Goal: Task Accomplishment & Management: Manage account settings

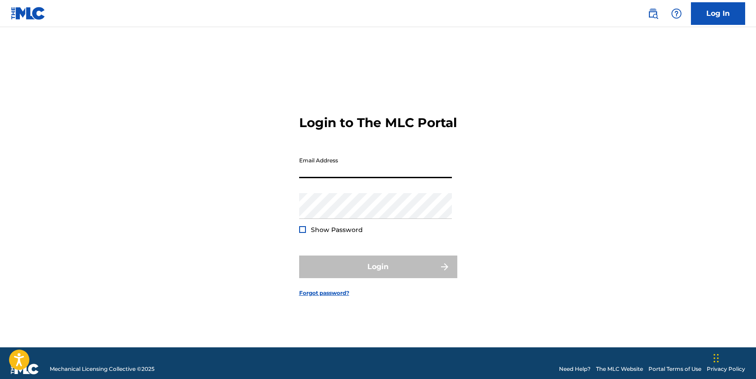
type input "[EMAIL_ADDRESS][DOMAIN_NAME]"
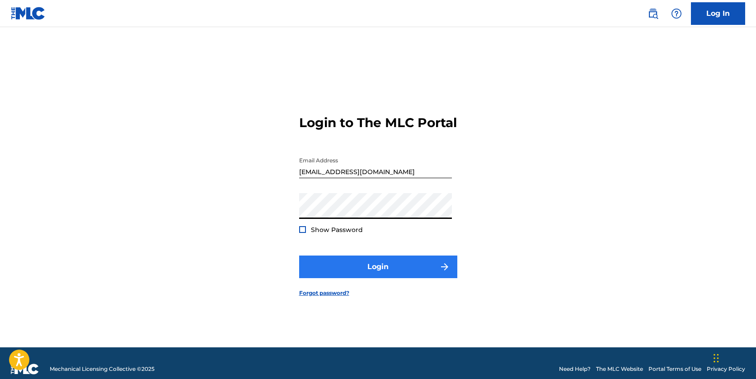
click at [376, 270] on button "Login" at bounding box center [378, 266] width 158 height 23
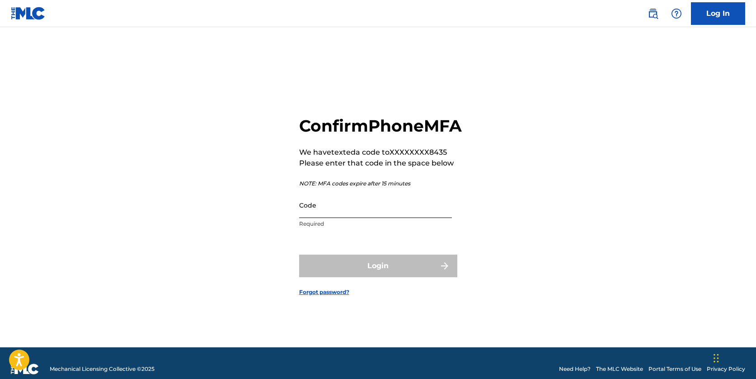
click at [362, 218] on input "Code" at bounding box center [375, 205] width 153 height 26
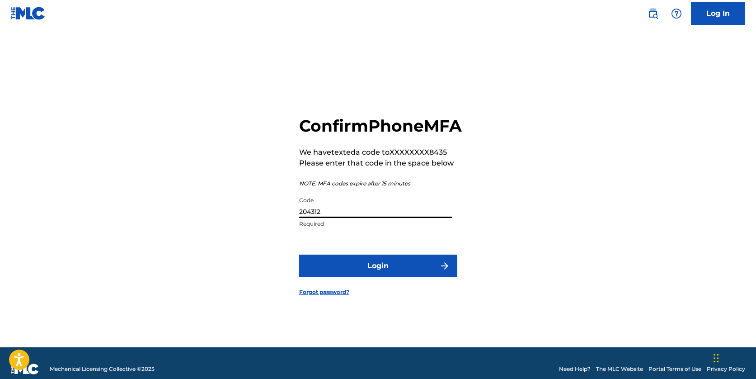
type input "204312"
click at [378, 276] on button "Login" at bounding box center [378, 266] width 158 height 23
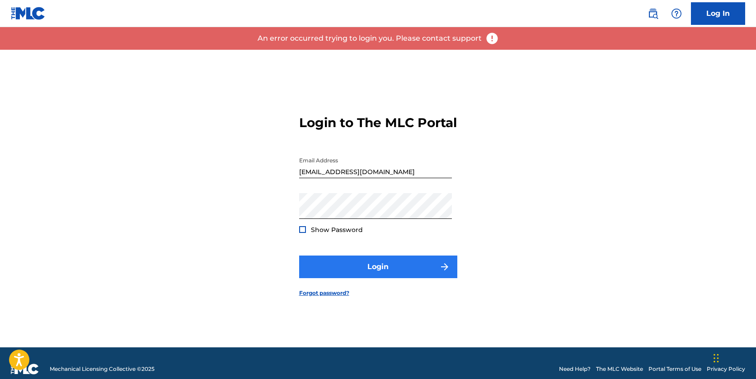
click at [394, 276] on button "Login" at bounding box center [378, 266] width 158 height 23
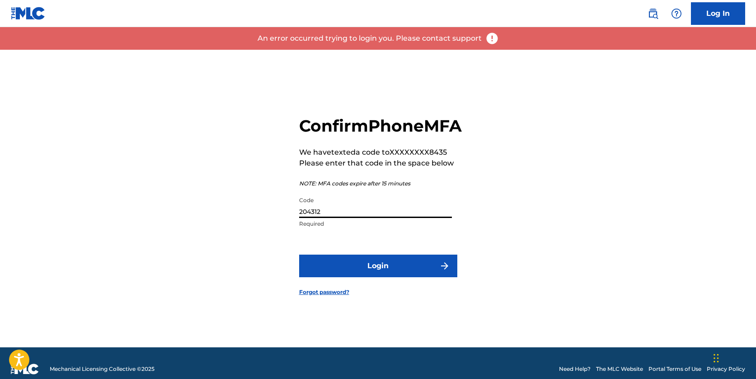
click at [383, 218] on input "204312" at bounding box center [375, 205] width 153 height 26
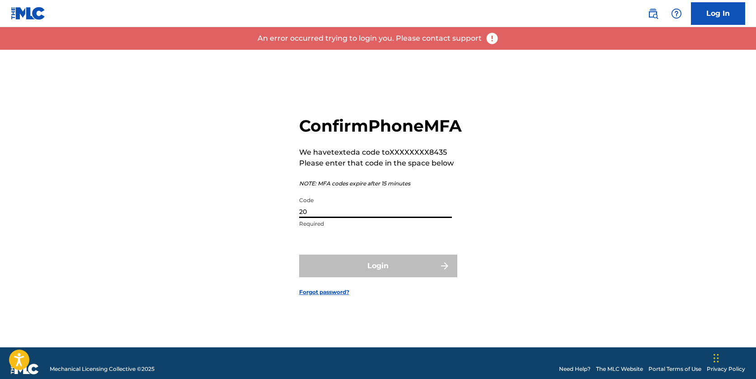
type input "2"
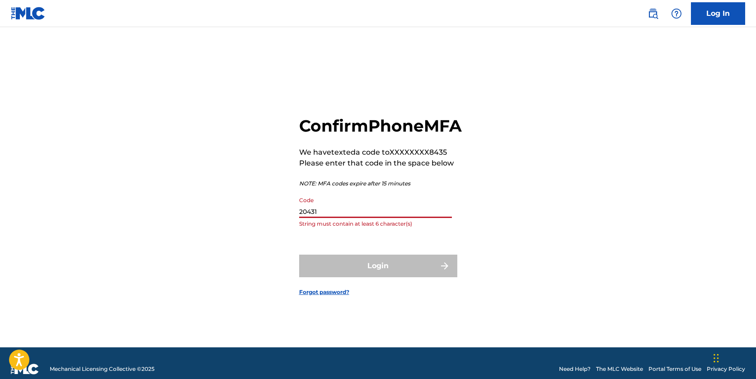
type input "204312"
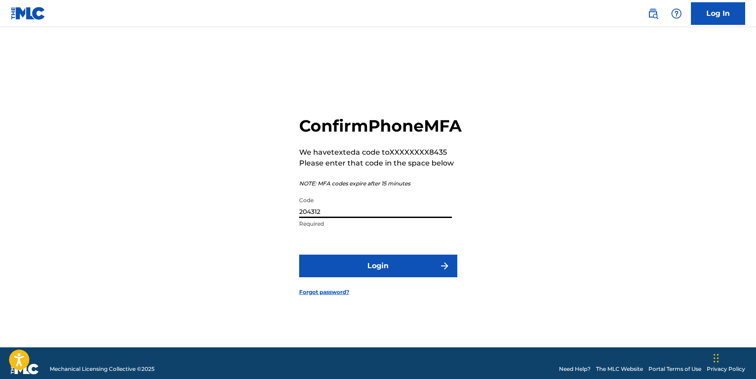
click at [378, 276] on button "Login" at bounding box center [378, 266] width 158 height 23
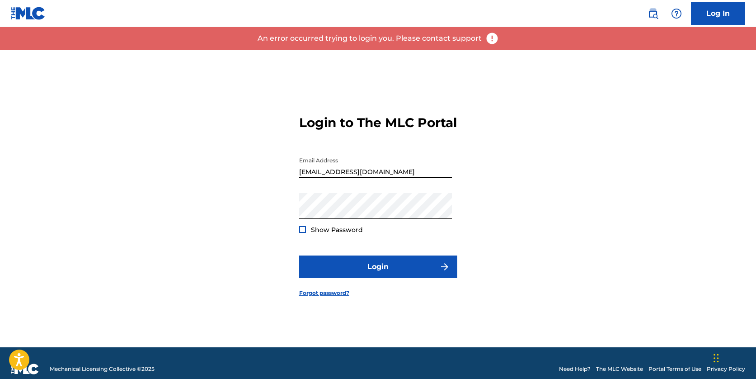
click at [378, 274] on button "Login" at bounding box center [378, 266] width 158 height 23
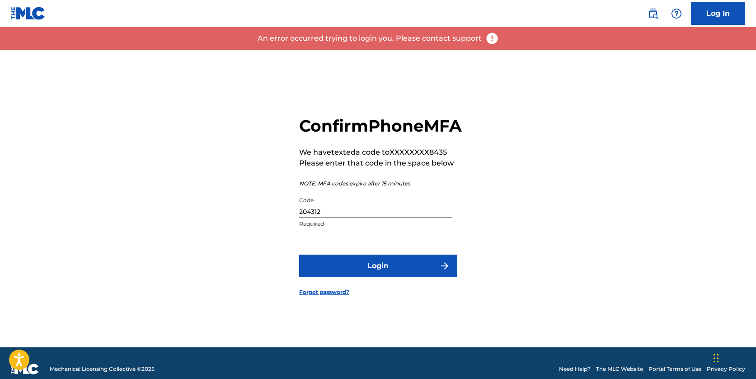
click at [345, 218] on input "204312" at bounding box center [375, 205] width 153 height 26
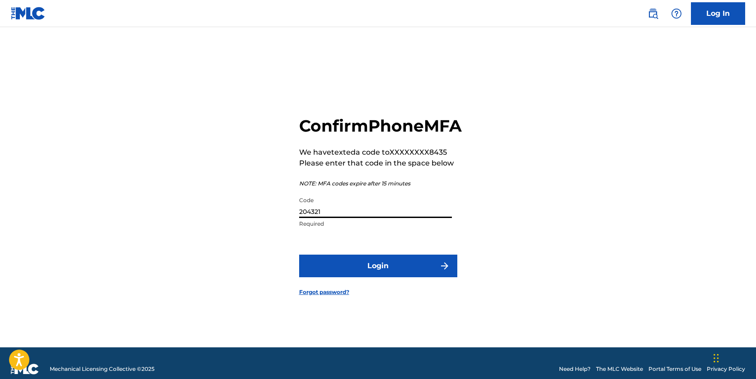
type input "204321"
click at [378, 276] on button "Login" at bounding box center [378, 266] width 158 height 23
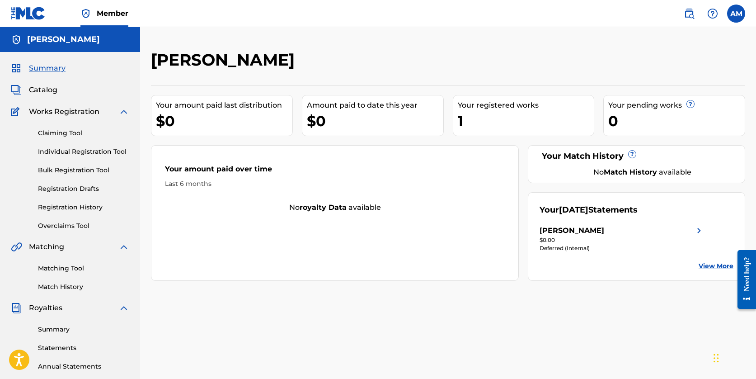
click at [660, 237] on div "$0.00" at bounding box center [622, 240] width 165 height 8
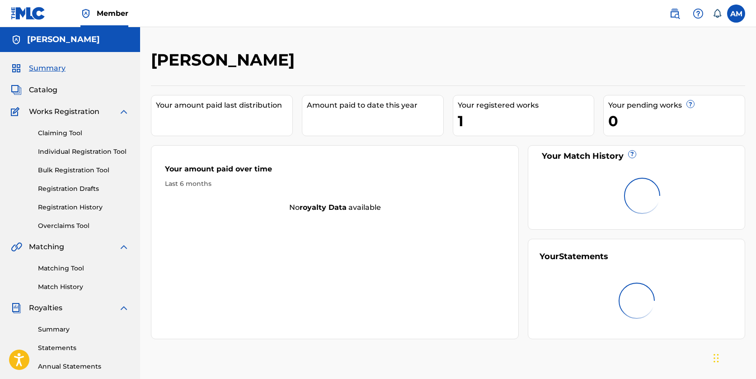
click at [390, 0] on nav "Member AM AM [PERSON_NAME] [PERSON_NAME][EMAIL_ADDRESS][DOMAIN_NAME] Notificati…" at bounding box center [378, 13] width 756 height 27
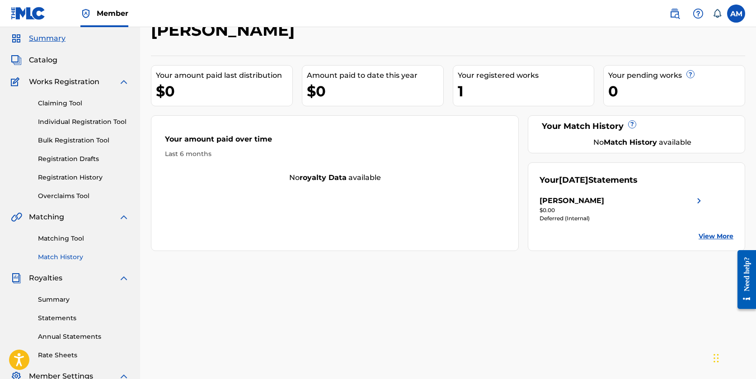
scroll to position [36, 0]
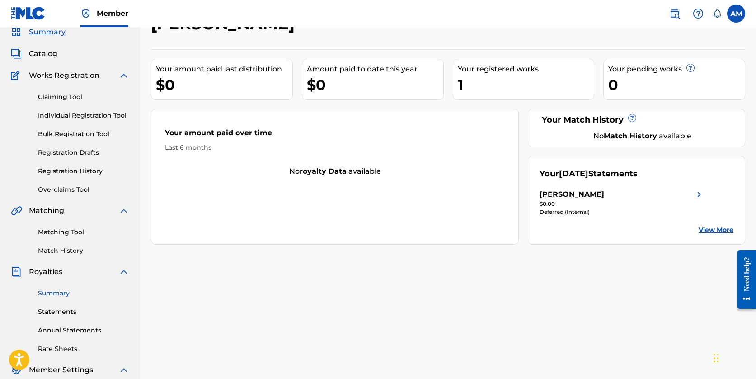
click at [71, 292] on link "Summary" at bounding box center [83, 292] width 91 height 9
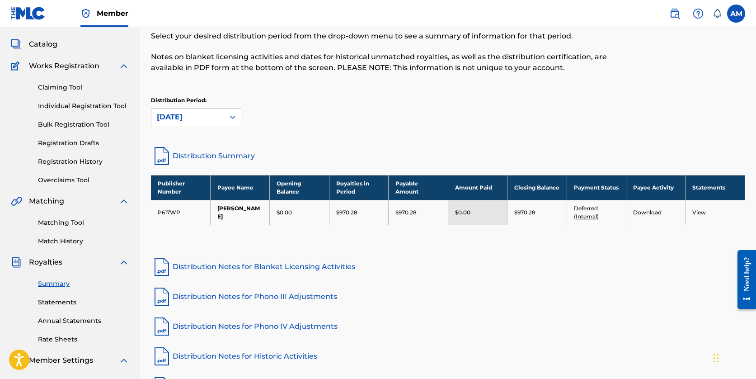
scroll to position [47, 0]
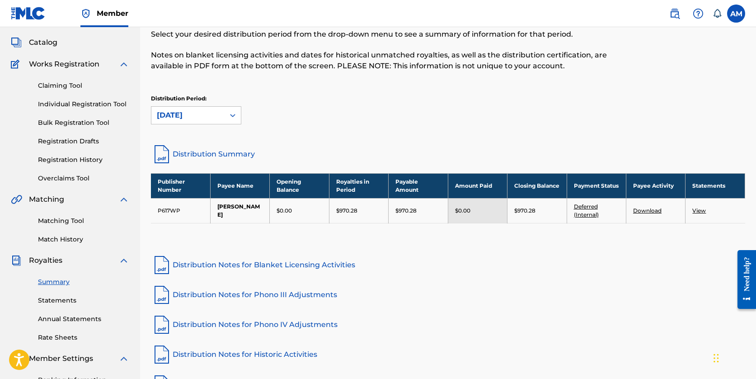
click at [473, 215] on td "$0.00" at bounding box center [477, 210] width 59 height 25
click at [461, 207] on p "$0.00" at bounding box center [462, 211] width 15 height 8
click at [602, 210] on td "Deferred (Internal)" at bounding box center [596, 210] width 59 height 25
click at [642, 211] on link "Download" at bounding box center [647, 210] width 28 height 7
click at [589, 206] on link "Deferred (Internal)" at bounding box center [586, 210] width 25 height 15
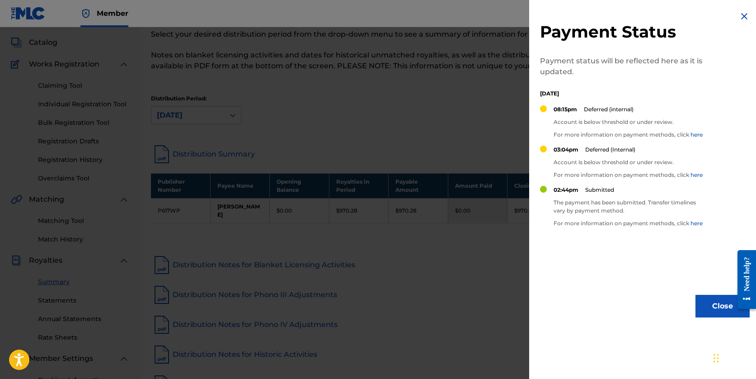
click at [595, 220] on p "For more information on payment methods, click here" at bounding box center [631, 223] width 154 height 8
click at [599, 188] on p "Submitted" at bounding box center [600, 190] width 29 height 8
click at [740, 20] on img at bounding box center [744, 16] width 11 height 11
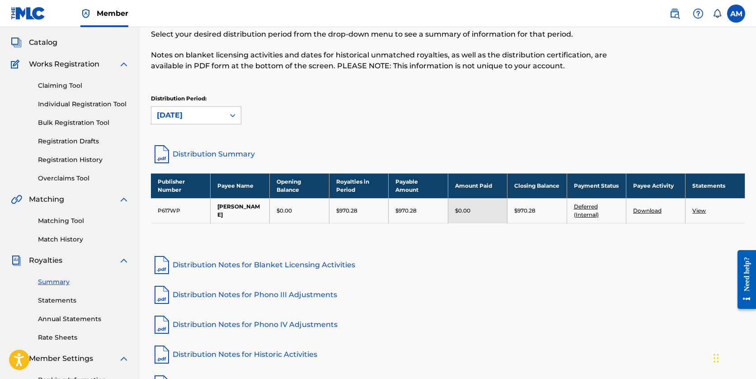
click at [705, 208] on link "View" at bounding box center [700, 210] width 14 height 7
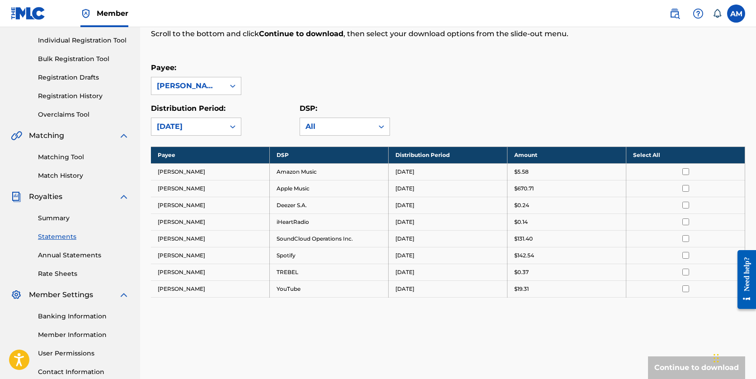
scroll to position [117, 0]
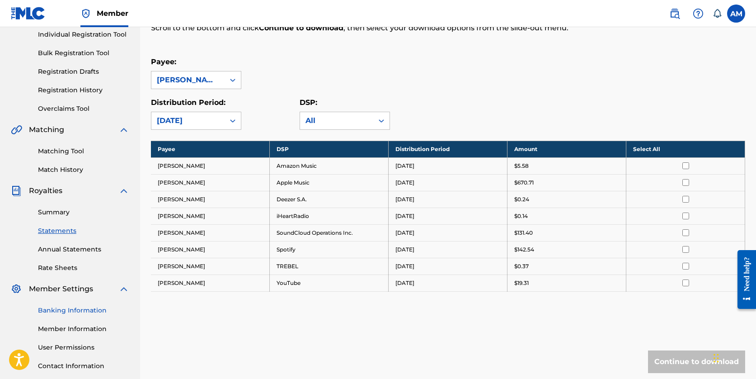
click at [83, 312] on link "Banking Information" at bounding box center [83, 310] width 91 height 9
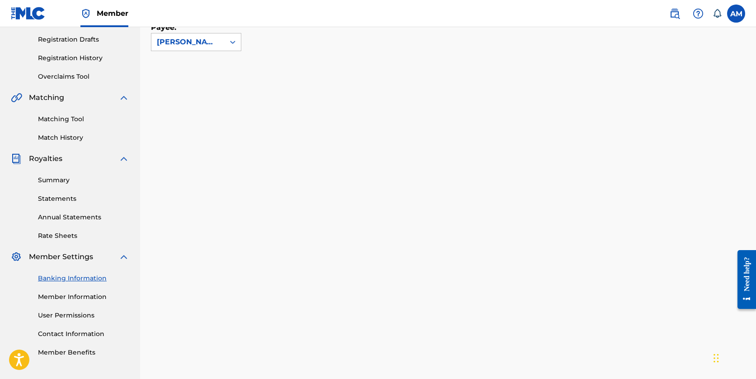
scroll to position [149, 0]
click at [98, 295] on link "Member Information" at bounding box center [83, 296] width 91 height 9
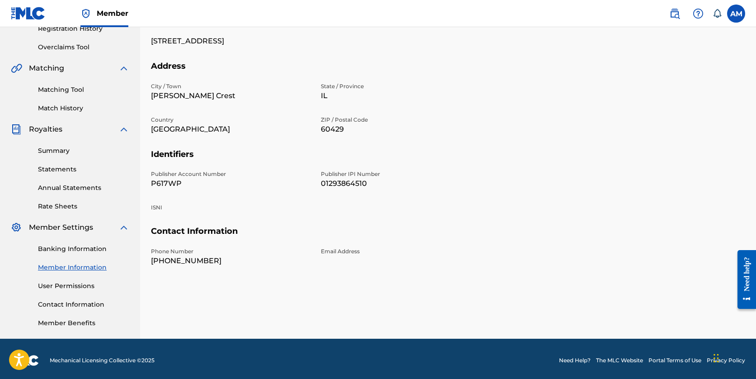
scroll to position [181, 0]
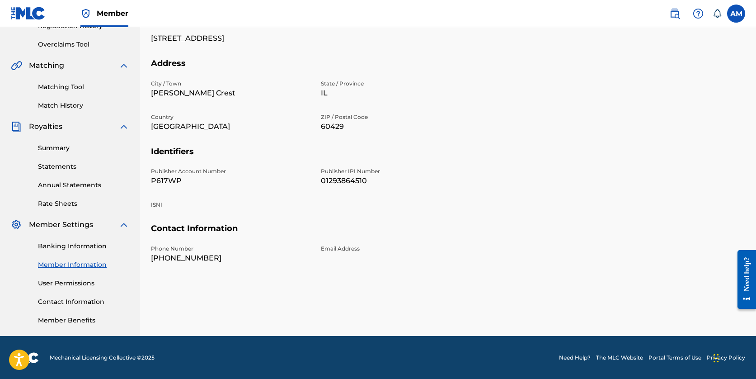
click at [88, 288] on div "Banking Information Member Information User Permissions Contact Information Mem…" at bounding box center [70, 277] width 118 height 95
click at [90, 285] on link "User Permissions" at bounding box center [83, 283] width 91 height 9
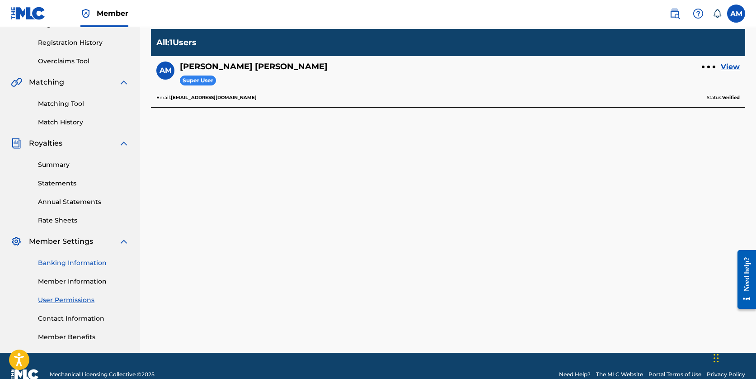
scroll to position [171, 0]
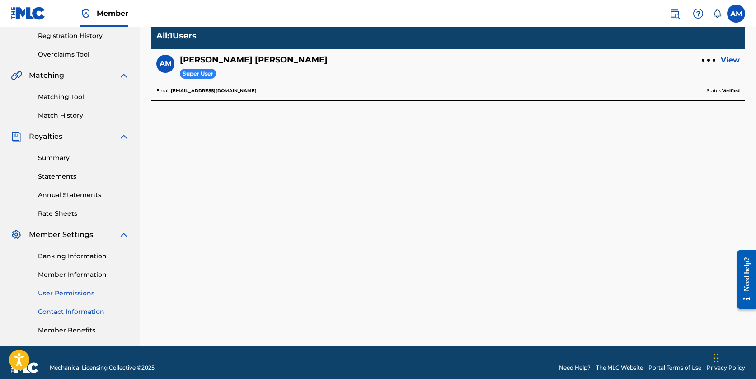
click at [89, 312] on link "Contact Information" at bounding box center [83, 311] width 91 height 9
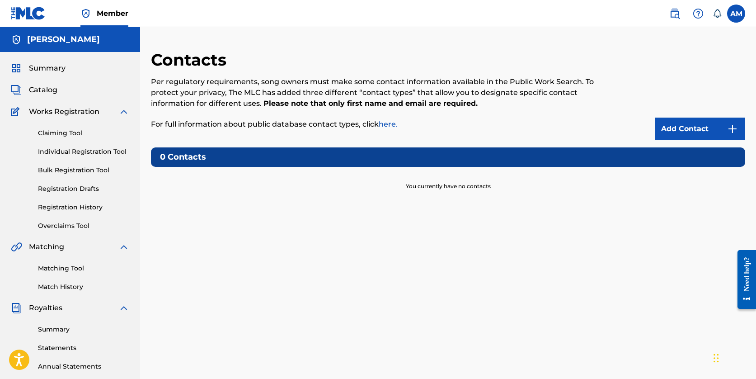
click at [77, 126] on div "Claiming Tool Individual Registration Tool Bulk Registration Tool Registration …" at bounding box center [70, 173] width 118 height 113
click at [77, 134] on link "Claiming Tool" at bounding box center [83, 132] width 91 height 9
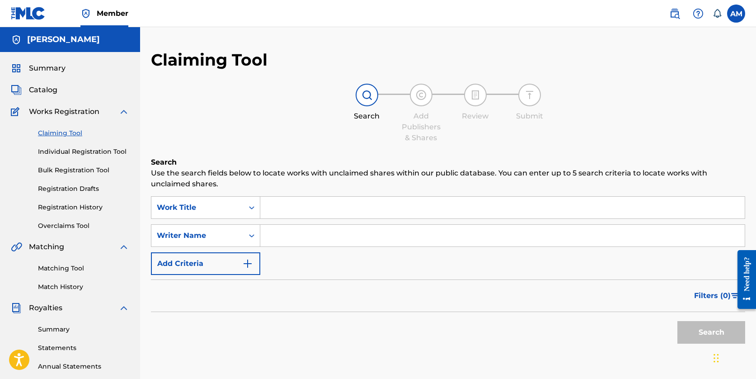
click at [74, 158] on div "Claiming Tool Individual Registration Tool Bulk Registration Tool Registration …" at bounding box center [70, 173] width 118 height 113
click at [79, 152] on link "Individual Registration Tool" at bounding box center [83, 151] width 91 height 9
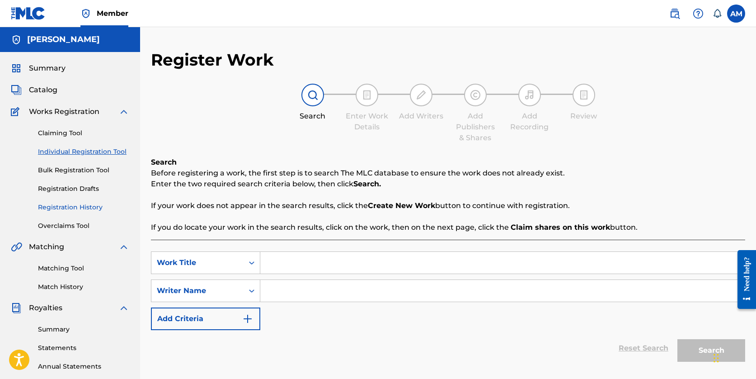
click at [91, 203] on link "Registration History" at bounding box center [83, 207] width 91 height 9
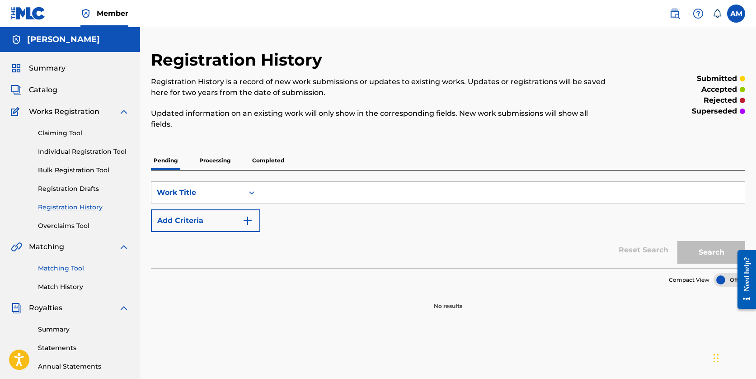
click at [81, 273] on link "Matching Tool" at bounding box center [83, 268] width 91 height 9
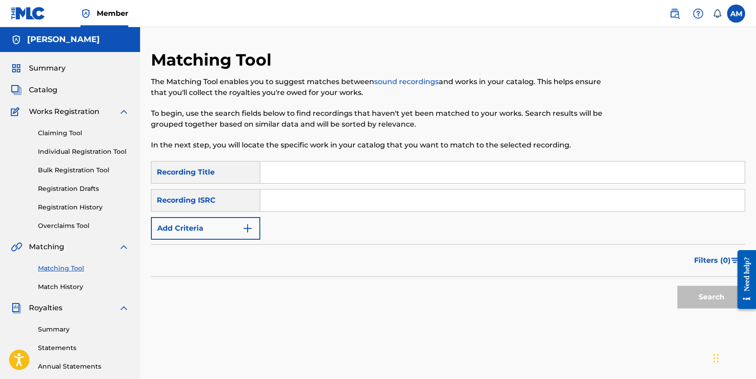
scroll to position [57, 0]
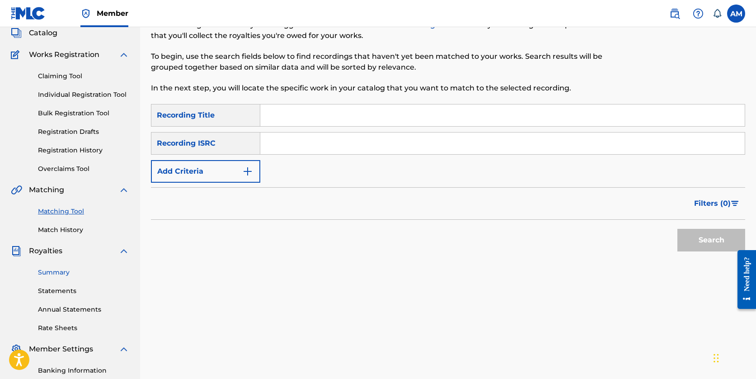
click at [61, 274] on link "Summary" at bounding box center [83, 272] width 91 height 9
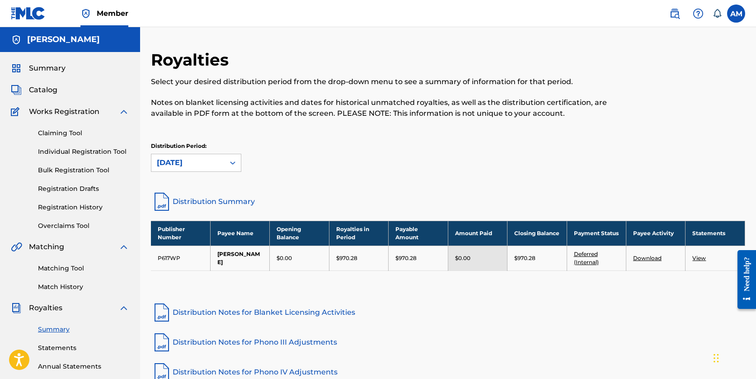
click at [250, 256] on td "[PERSON_NAME]" at bounding box center [239, 258] width 59 height 25
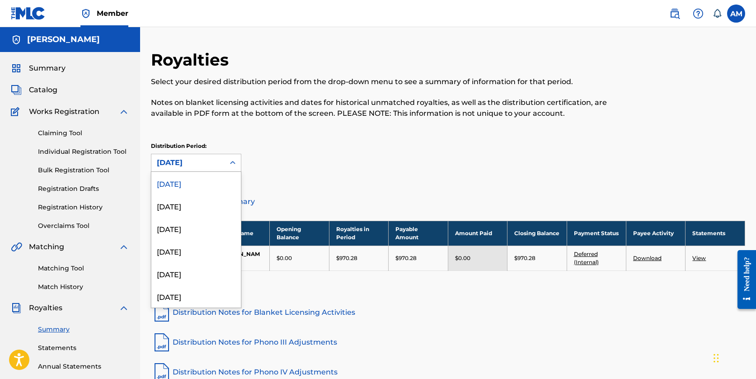
click at [231, 168] on div at bounding box center [233, 163] width 16 height 16
click at [224, 198] on div "[DATE]" at bounding box center [196, 205] width 90 height 23
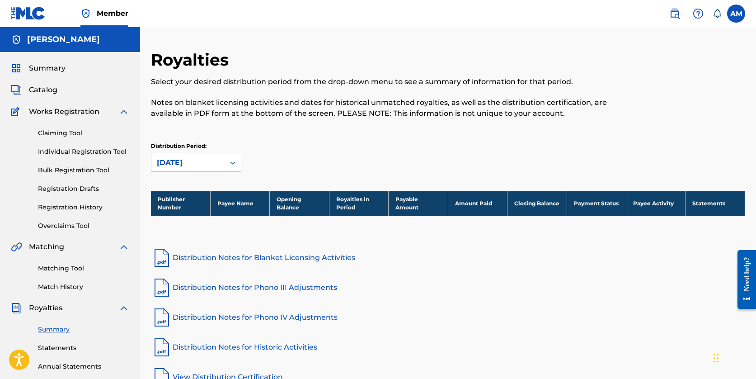
click at [228, 170] on div at bounding box center [233, 163] width 16 height 16
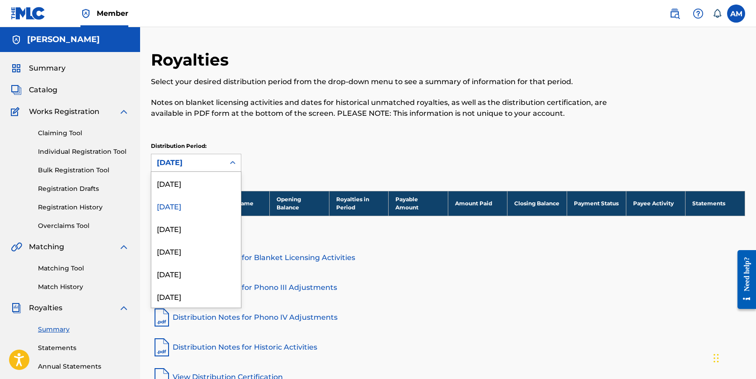
click at [206, 226] on div "[DATE]" at bounding box center [196, 228] width 90 height 23
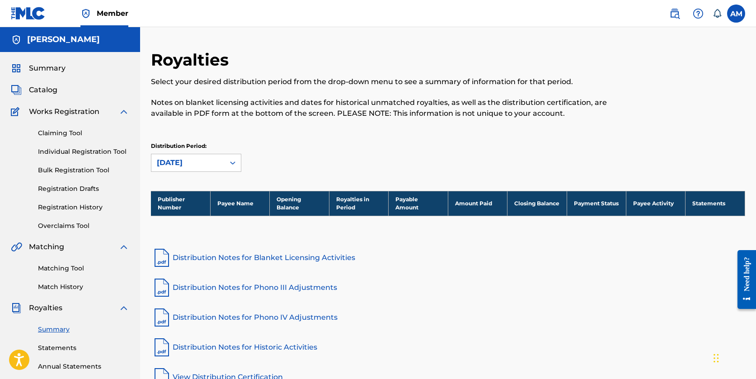
click at [204, 154] on div "[DATE]" at bounding box center [196, 163] width 90 height 18
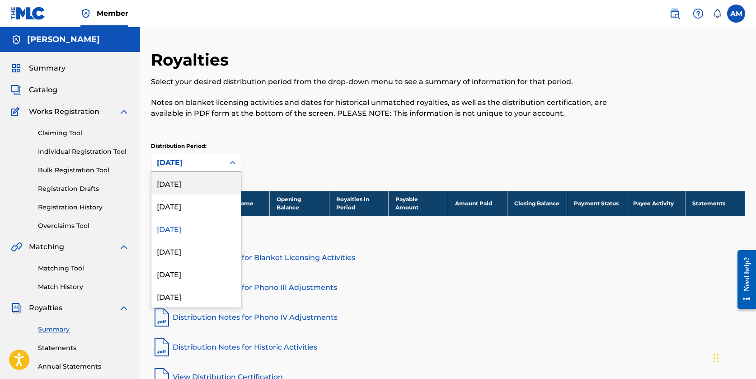
click at [204, 180] on div "[DATE]" at bounding box center [196, 183] width 90 height 23
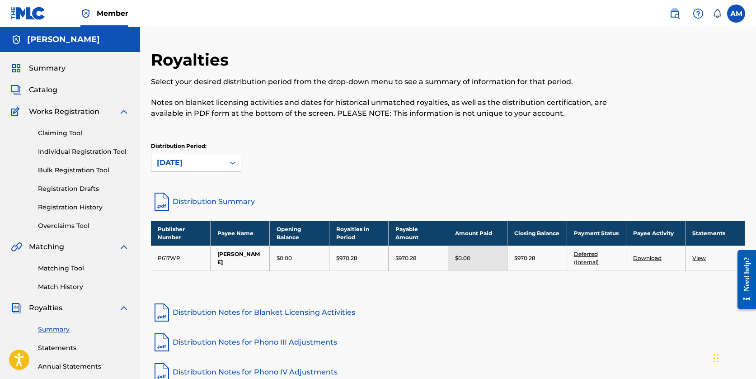
click at [201, 203] on link "Distribution Summary" at bounding box center [448, 202] width 595 height 22
